Goal: Task Accomplishment & Management: Complete application form

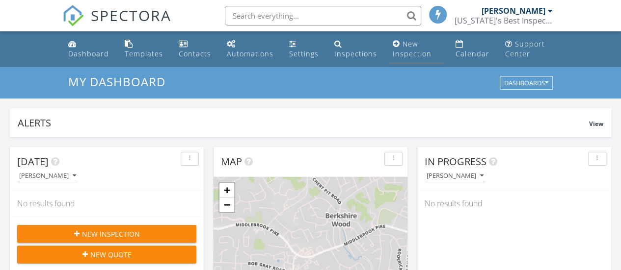
scroll to position [5, 5]
click at [407, 51] on div "New Inspection" at bounding box center [412, 48] width 39 height 19
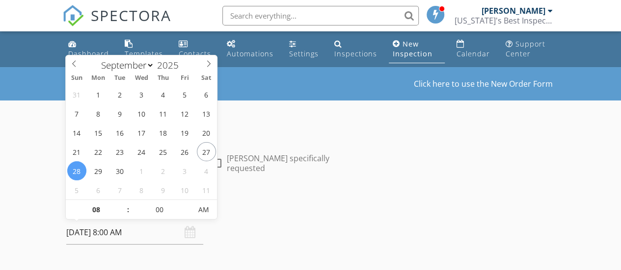
click at [92, 232] on input "[DATE] 8:00 AM" at bounding box center [134, 233] width 137 height 24
type input "[DATE] 8:00 AM"
type input "09"
type input "[DATE] 9:00 AM"
click at [124, 203] on span at bounding box center [123, 205] width 7 height 10
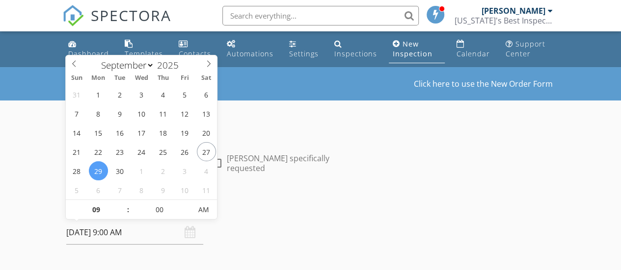
click at [339, 201] on h4 "Date/Time" at bounding box center [207, 207] width 282 height 13
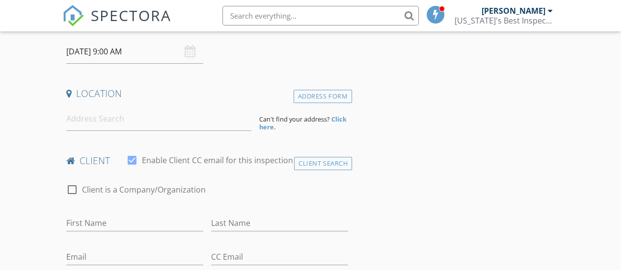
scroll to position [196, 0]
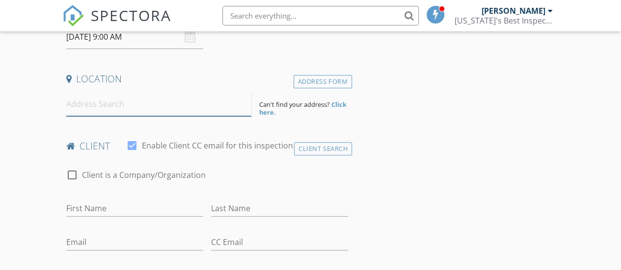
click at [73, 103] on input at bounding box center [158, 104] width 185 height 24
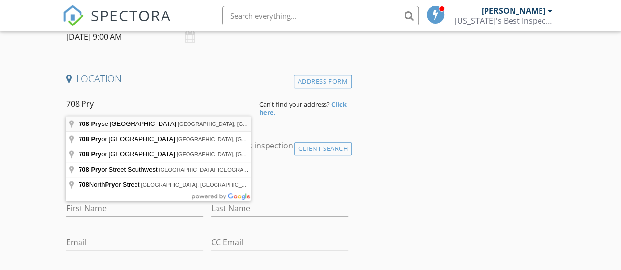
type input "708 Pryse Farm Boulevard, Knoxville, TN, USA"
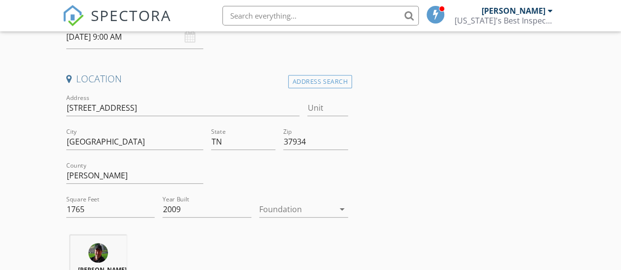
click at [139, 121] on div at bounding box center [183, 123] width 234 height 6
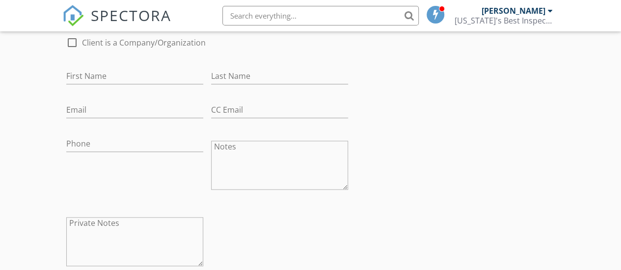
scroll to position [527, 0]
click at [77, 79] on input "First Name" at bounding box center [134, 78] width 137 height 16
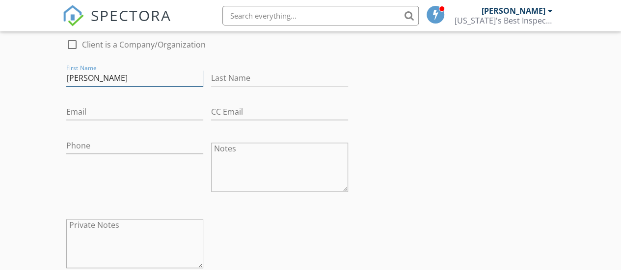
type input "Paul"
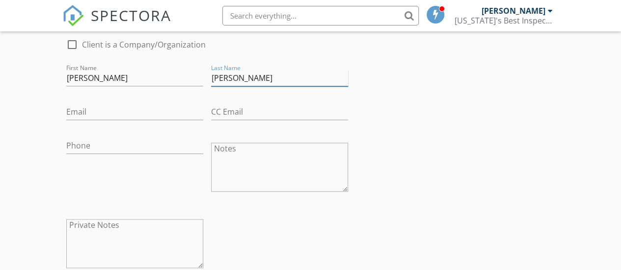
type input "Manhardt"
click at [98, 108] on input "Email" at bounding box center [134, 112] width 137 height 16
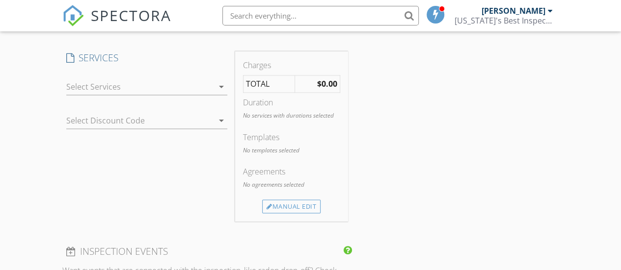
scroll to position [776, 0]
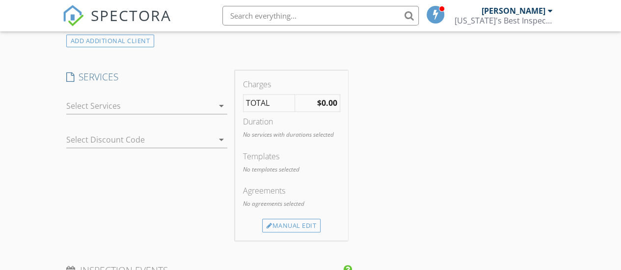
type input "paul.manhardt@gmail.com"
click at [111, 105] on div at bounding box center [139, 106] width 147 height 16
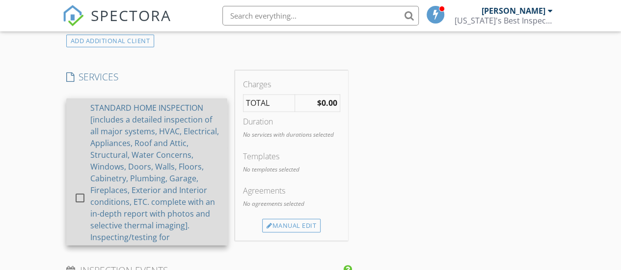
click at [79, 201] on div at bounding box center [80, 198] width 17 height 17
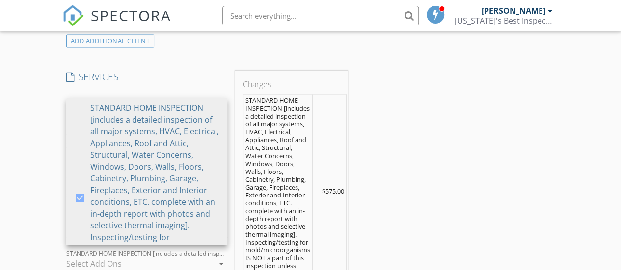
click at [99, 256] on div at bounding box center [139, 264] width 147 height 16
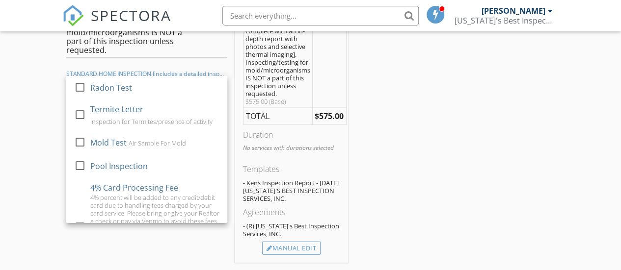
scroll to position [958, 0]
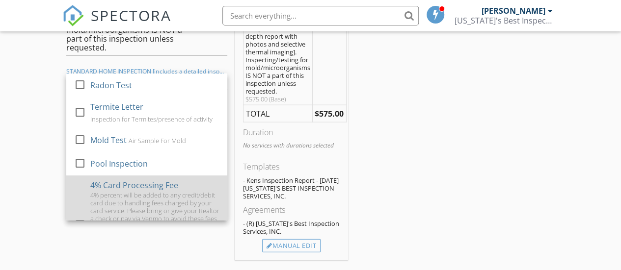
click at [155, 191] on div "4% percent will be added to any credit/debit card due to handling fees charged …" at bounding box center [154, 230] width 129 height 79
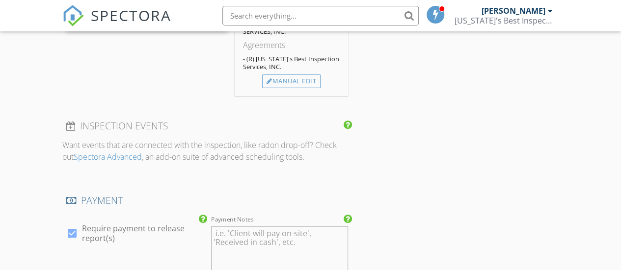
scroll to position [1121, 0]
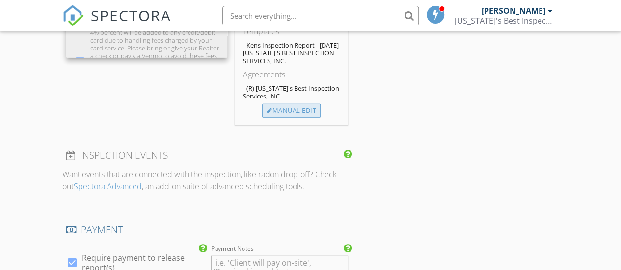
click at [289, 105] on div "Manual Edit" at bounding box center [291, 111] width 58 height 14
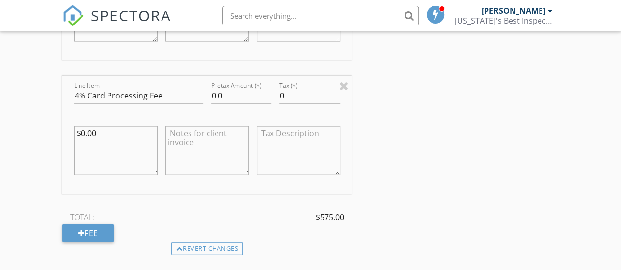
scroll to position [966, 0]
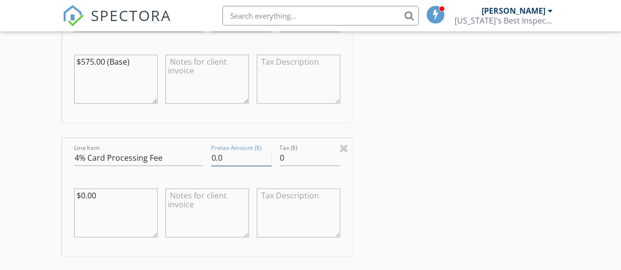
click at [212, 156] on input "0.0" at bounding box center [241, 158] width 61 height 16
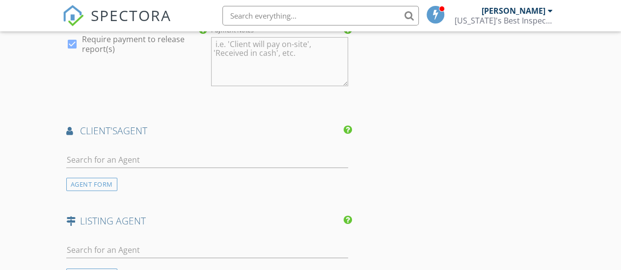
scroll to position [1405, 0]
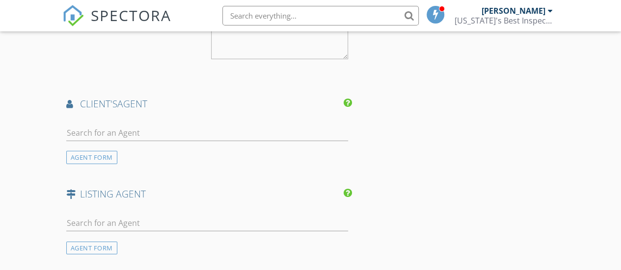
type input "23.0"
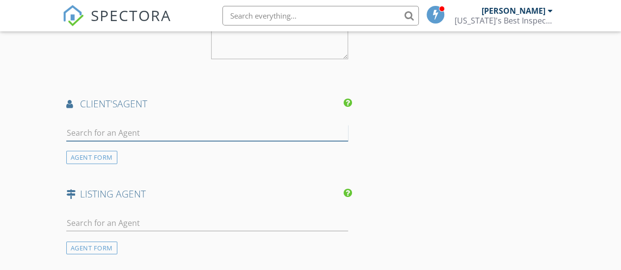
click at [75, 132] on input "text" at bounding box center [207, 133] width 282 height 16
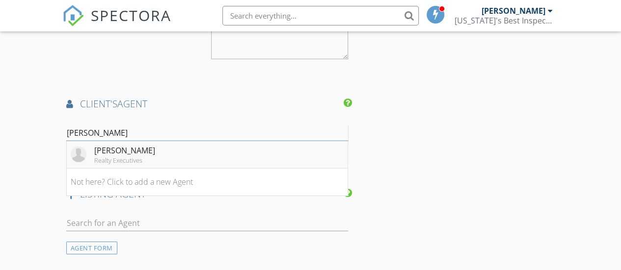
type input "Seth"
click at [109, 151] on div "Seth Jenkins" at bounding box center [124, 151] width 61 height 12
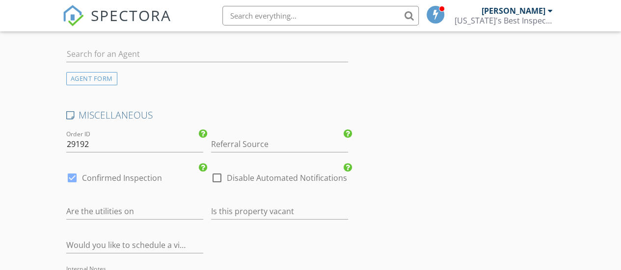
scroll to position [2040, 0]
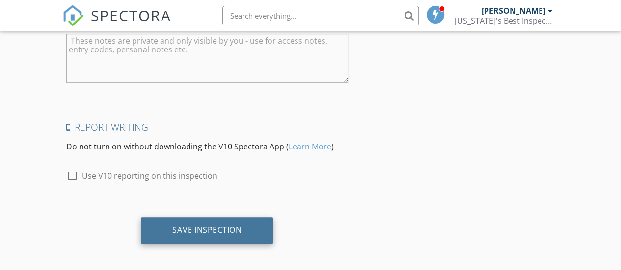
click at [252, 234] on div "Save Inspection" at bounding box center [207, 230] width 132 height 26
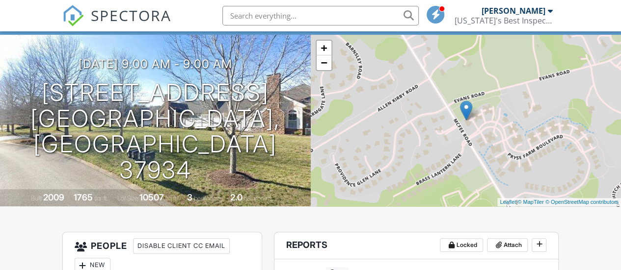
scroll to position [64, 0]
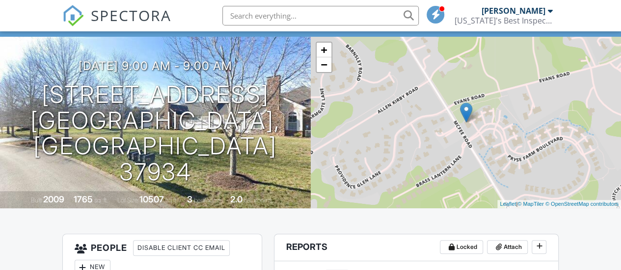
click at [514, 128] on div "+ − Leaflet | © MapTiler © OpenStreetMap contributors" at bounding box center [466, 123] width 311 height 172
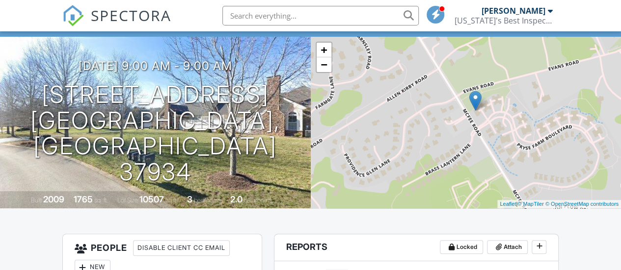
drag, startPoint x: 514, startPoint y: 128, endPoint x: 515, endPoint y: 119, distance: 8.8
click at [515, 119] on div "+ − Leaflet | © MapTiler © OpenStreetMap contributors" at bounding box center [466, 123] width 311 height 172
